Goal: Task Accomplishment & Management: Use online tool/utility

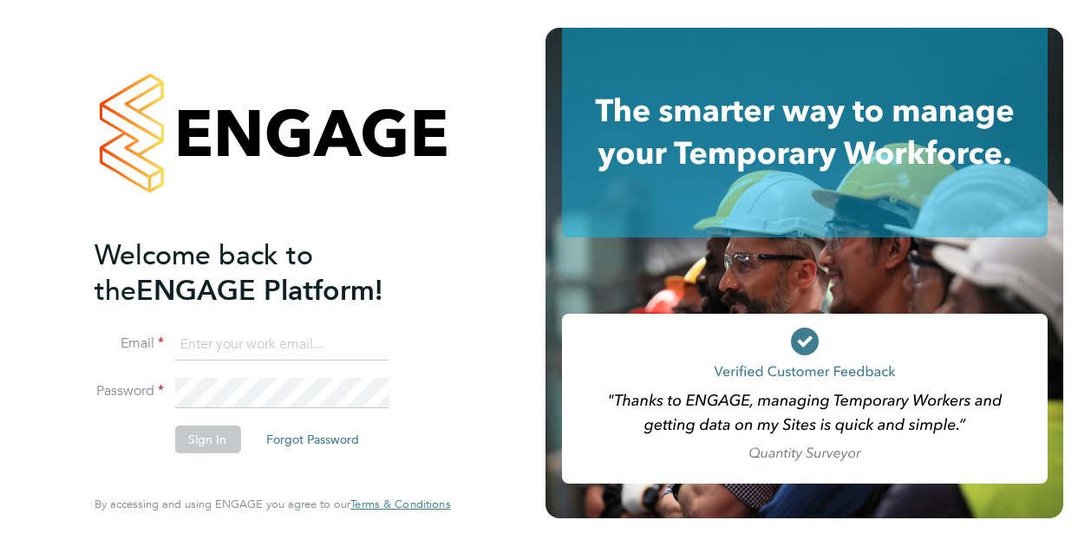
type input "iulian.ardeleanu@vistry.co.uk"
click at [198, 429] on button "Sign In" at bounding box center [207, 440] width 66 height 28
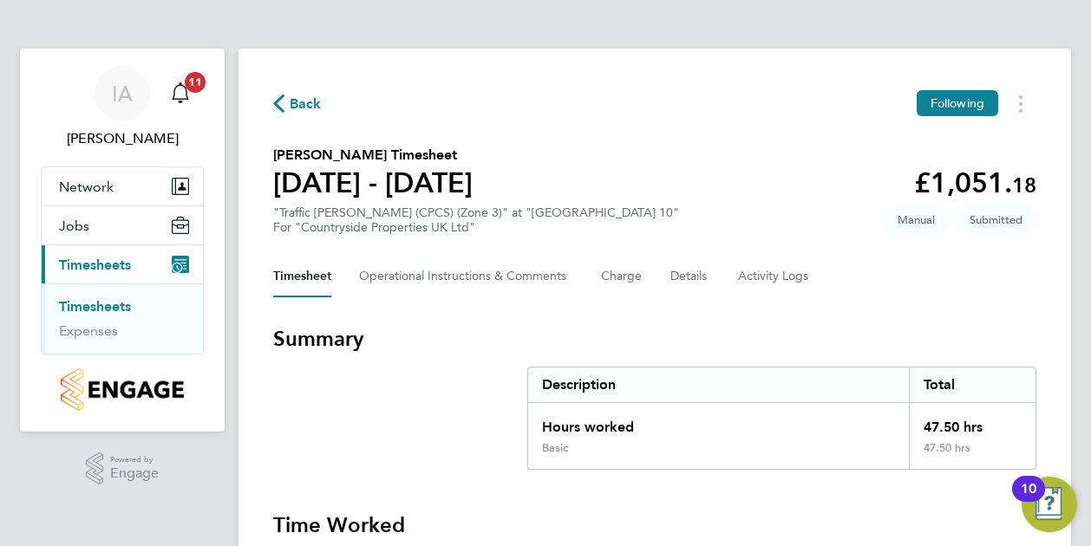
click at [118, 258] on span "Timesheets" at bounding box center [95, 265] width 72 height 16
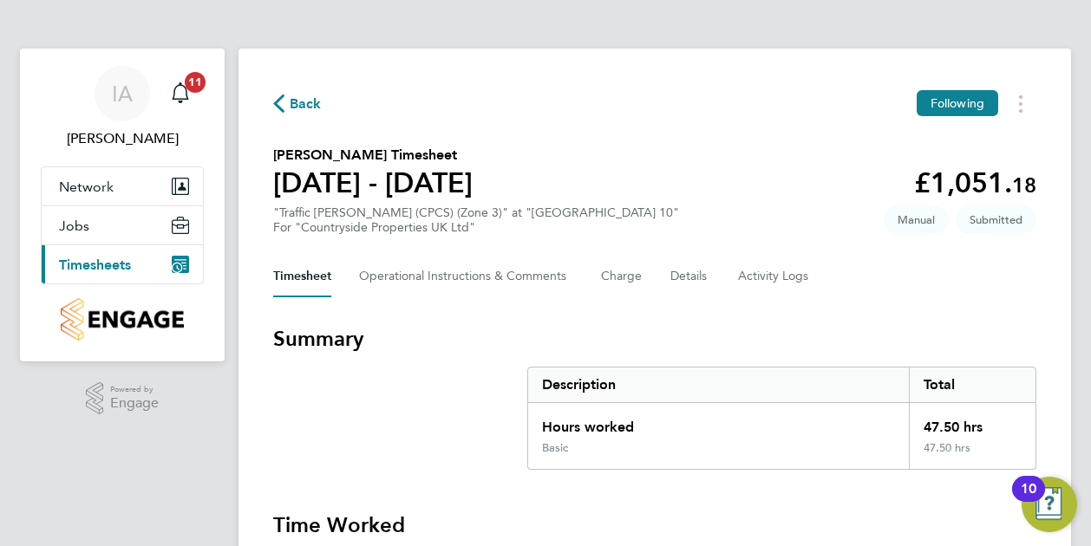
click at [119, 263] on span "Timesheets" at bounding box center [95, 265] width 72 height 16
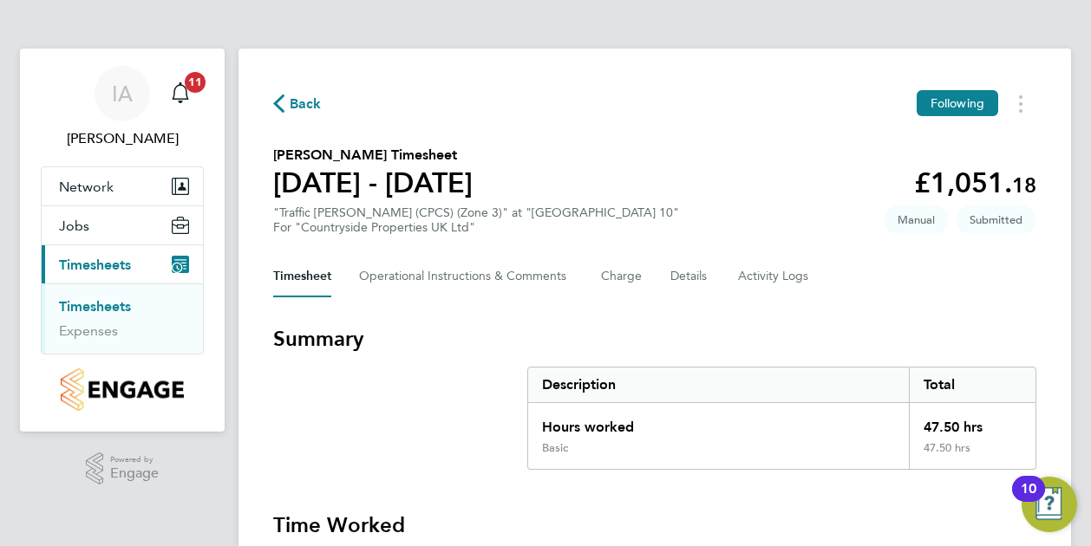
click at [113, 303] on link "Timesheets" at bounding box center [95, 306] width 72 height 16
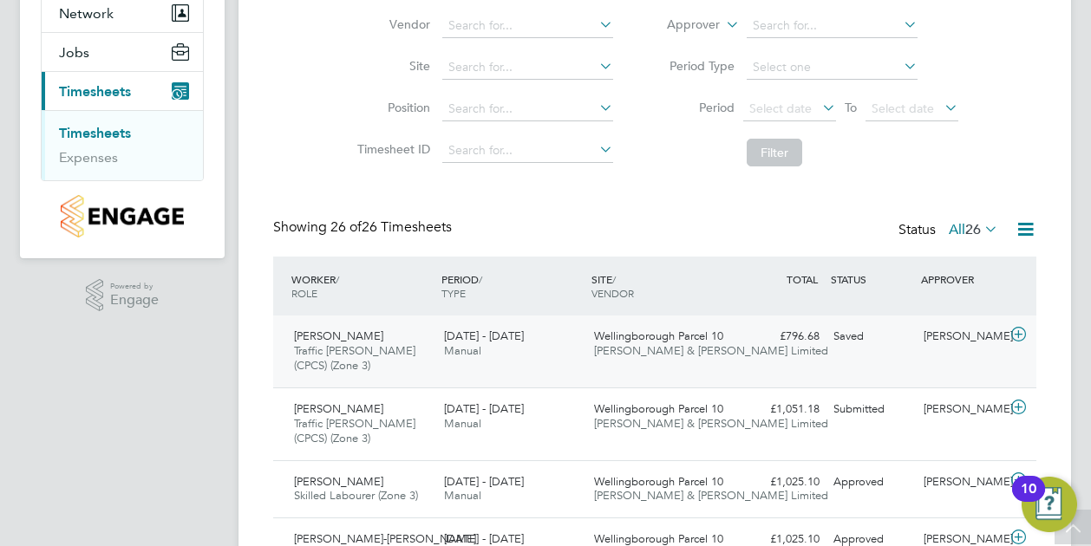
click at [863, 337] on div "Saved" at bounding box center [872, 337] width 90 height 29
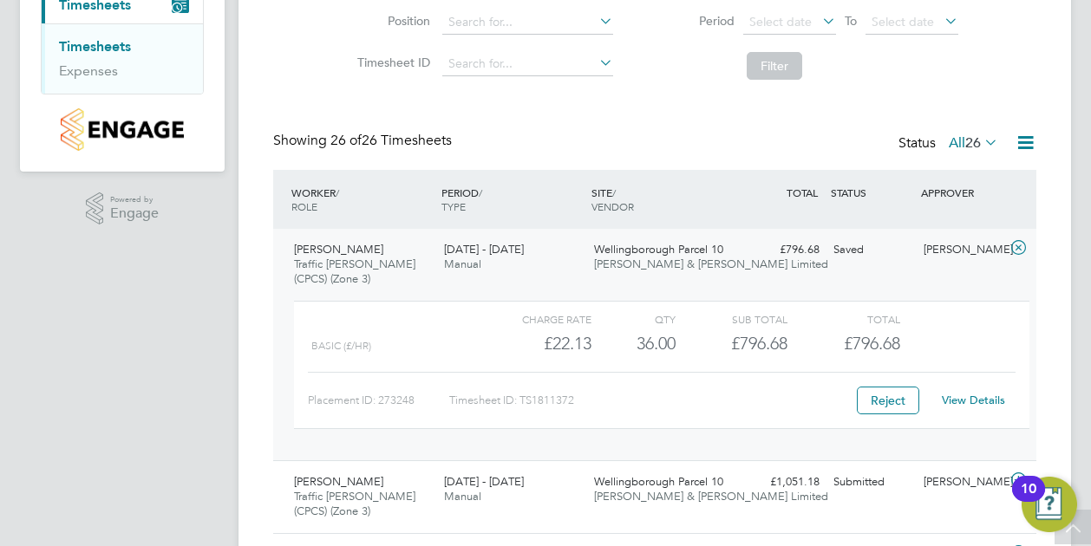
click at [115, 48] on link "Timesheets" at bounding box center [95, 46] width 72 height 16
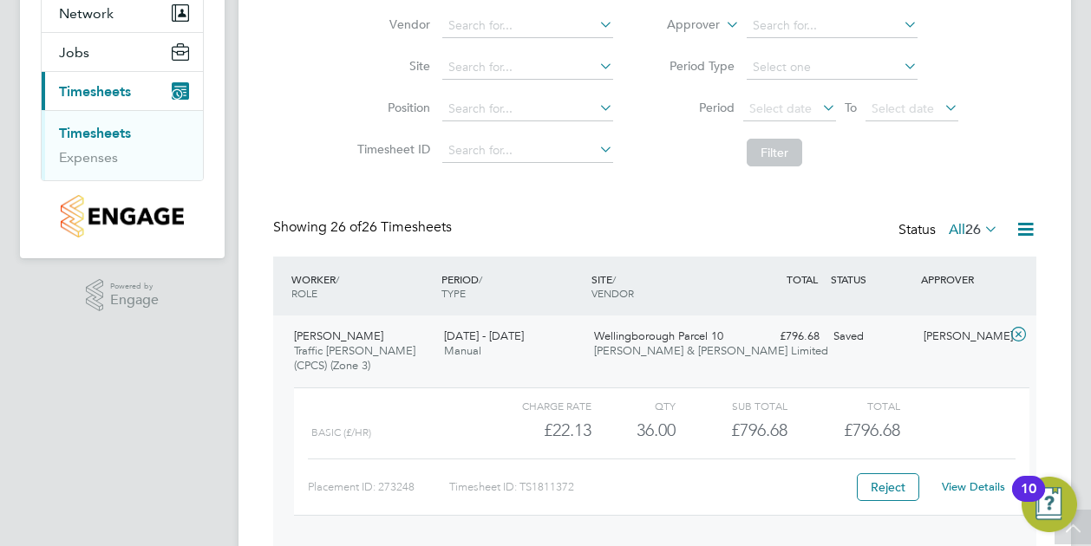
click at [87, 129] on link "Timesheets" at bounding box center [95, 133] width 72 height 16
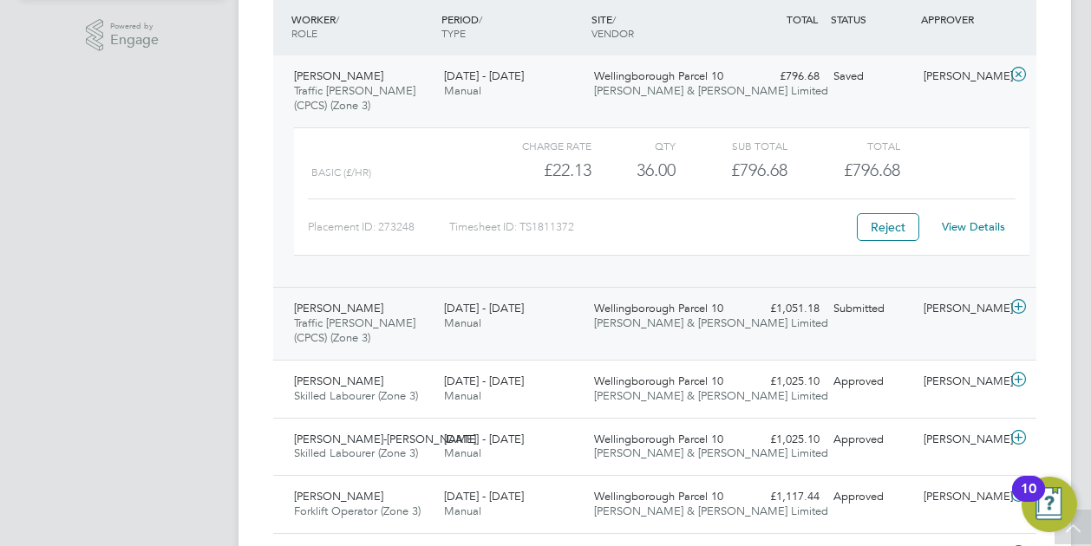
click at [1021, 304] on icon at bounding box center [1019, 307] width 22 height 14
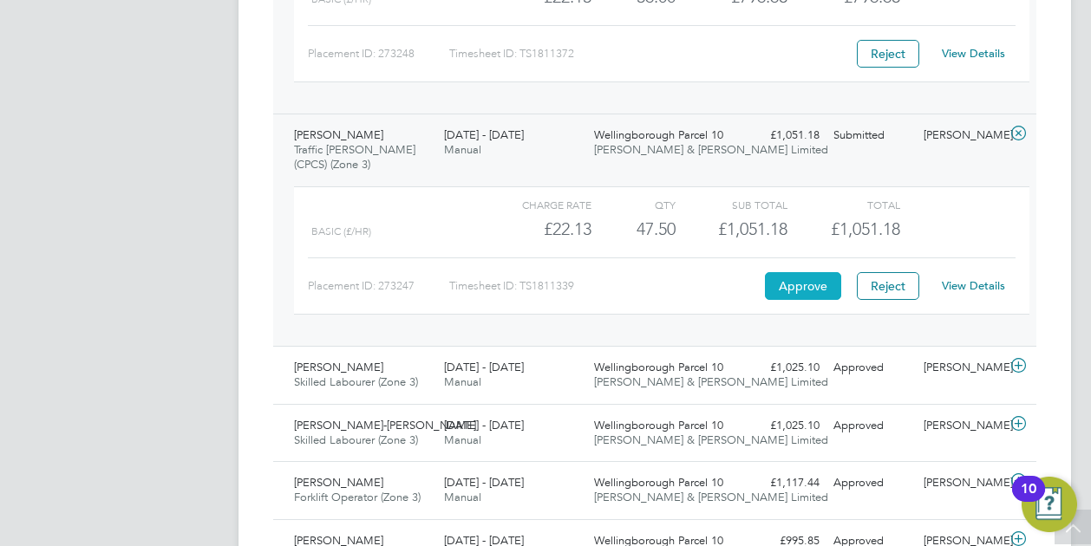
click at [805, 285] on button "Approve" at bounding box center [803, 286] width 76 height 28
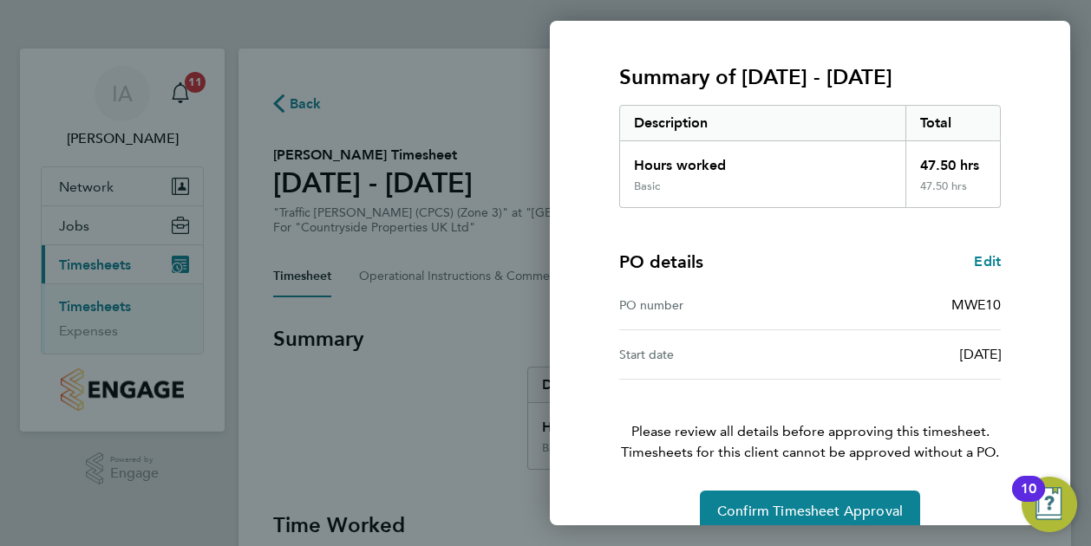
scroll to position [233, 0]
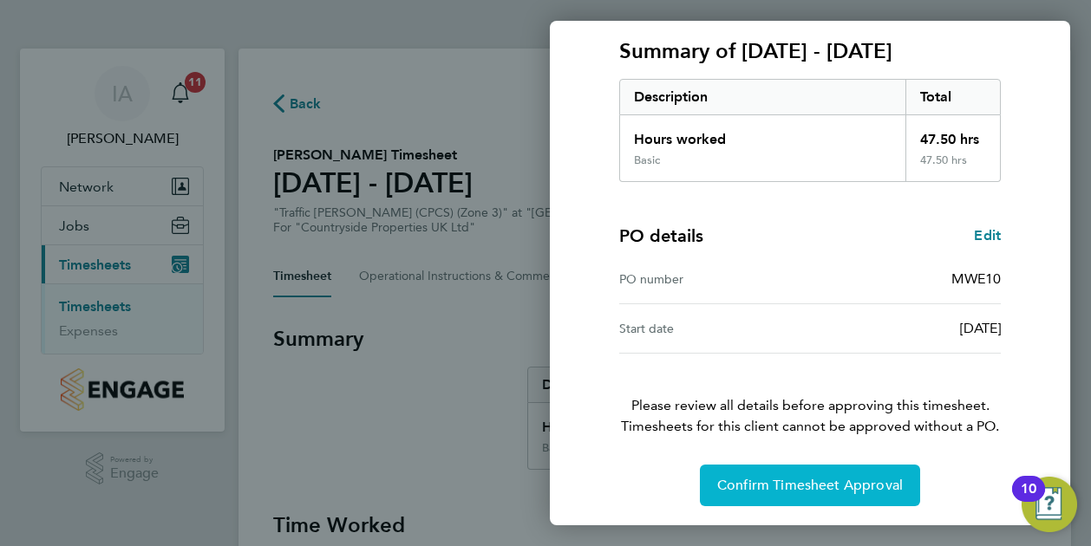
click at [830, 485] on span "Confirm Timesheet Approval" at bounding box center [810, 485] width 186 height 17
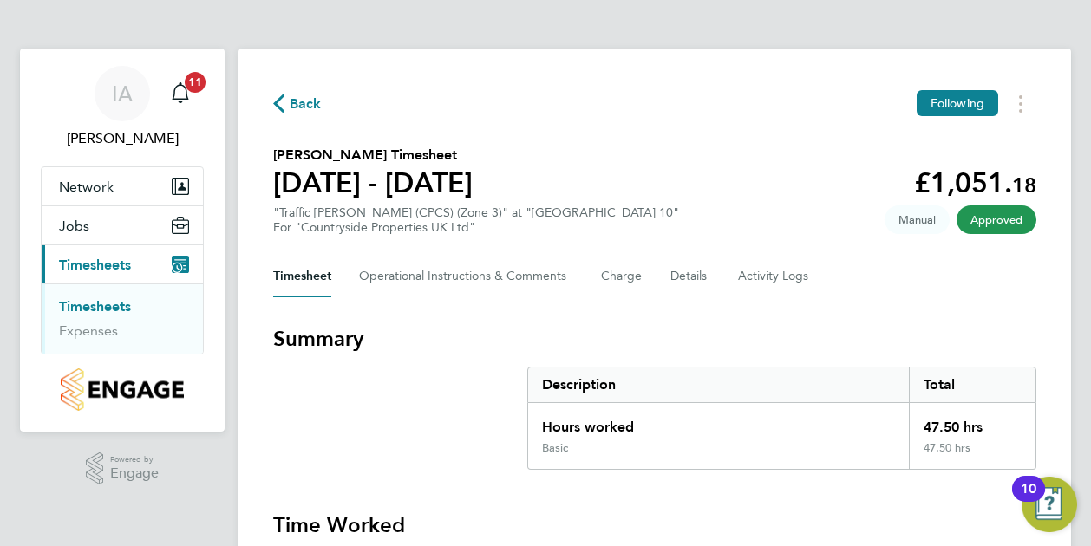
click at [100, 310] on link "Timesheets" at bounding box center [95, 306] width 72 height 16
